Goal: Task Accomplishment & Management: Manage account settings

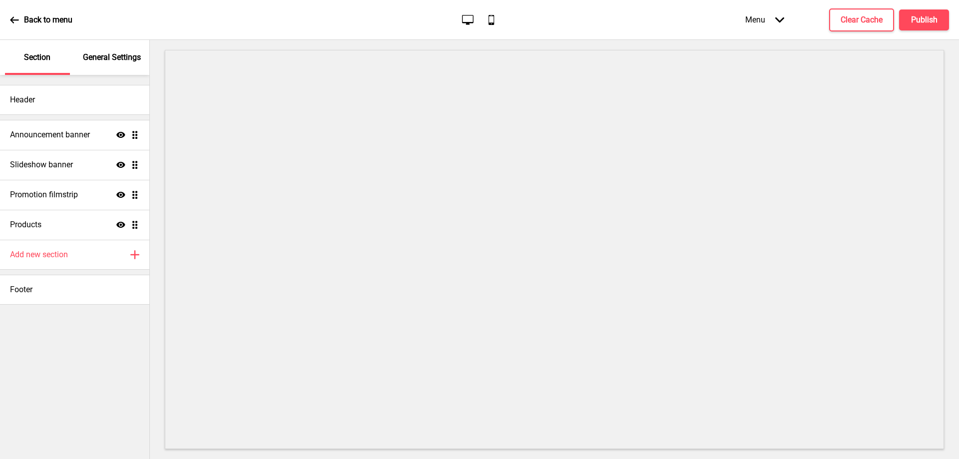
click at [17, 17] on icon at bounding box center [14, 19] width 9 height 9
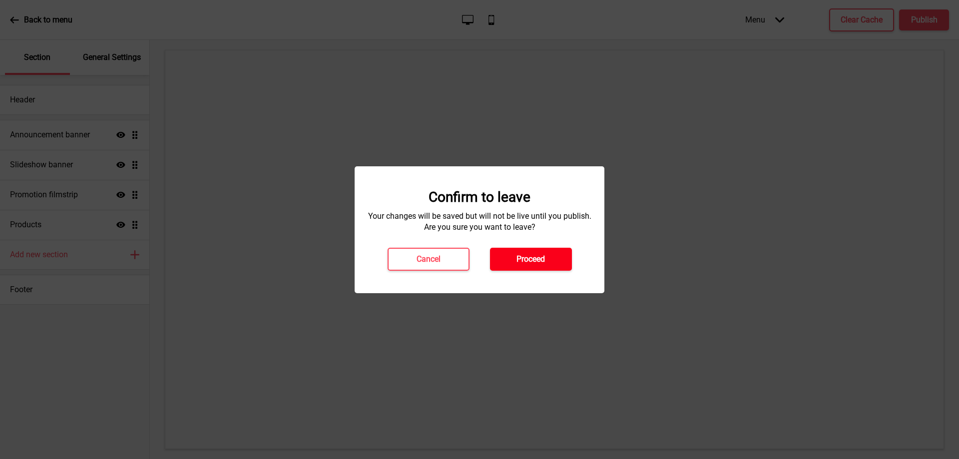
click at [534, 259] on h4 "Proceed" at bounding box center [530, 259] width 28 height 11
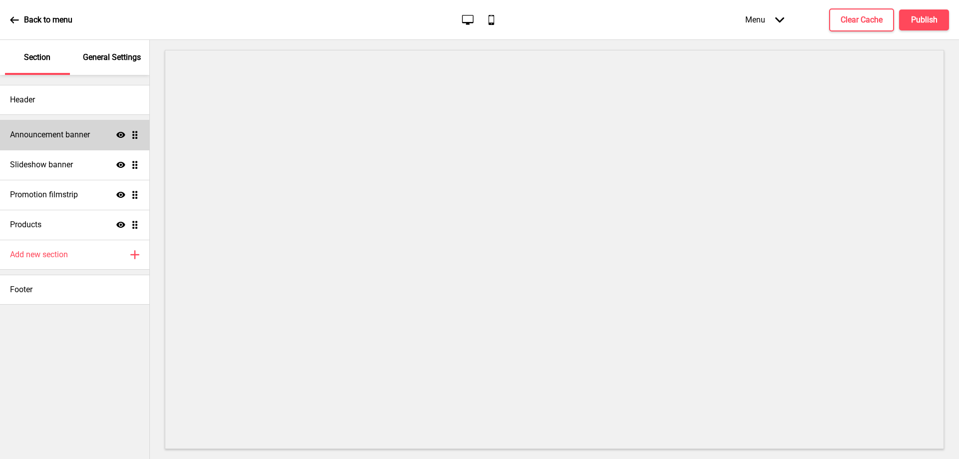
click at [48, 138] on h4 "Announcement banner" at bounding box center [50, 134] width 80 height 11
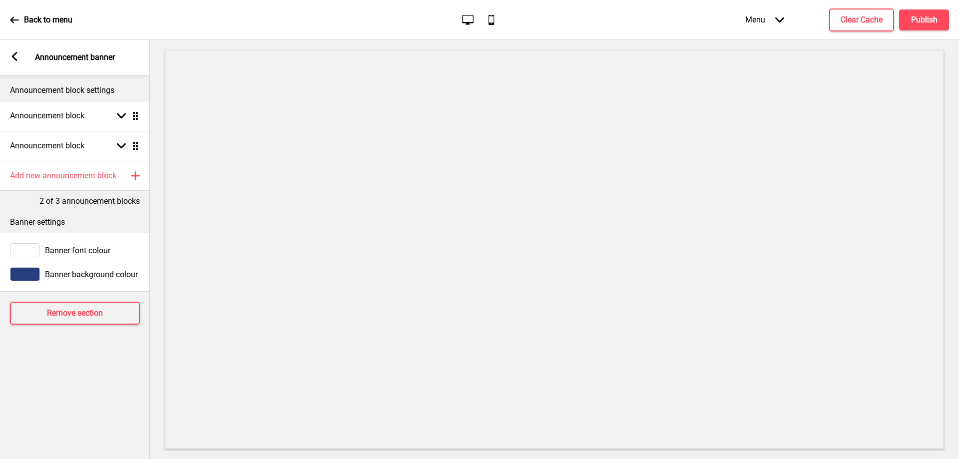
click at [20, 57] on div "Arrow left Announcement banner" at bounding box center [75, 57] width 150 height 35
click at [64, 119] on h4 "Announcement block" at bounding box center [47, 115] width 74 height 11
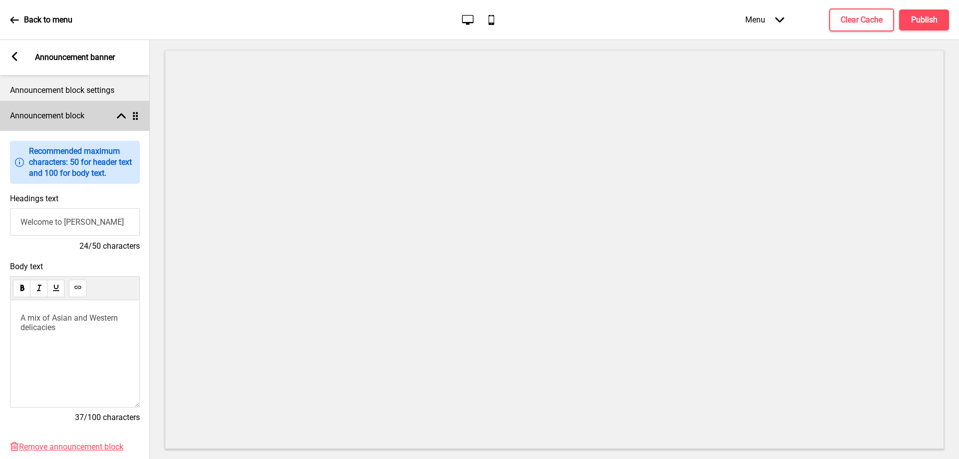
click at [60, 119] on h4 "Announcement block" at bounding box center [47, 115] width 74 height 11
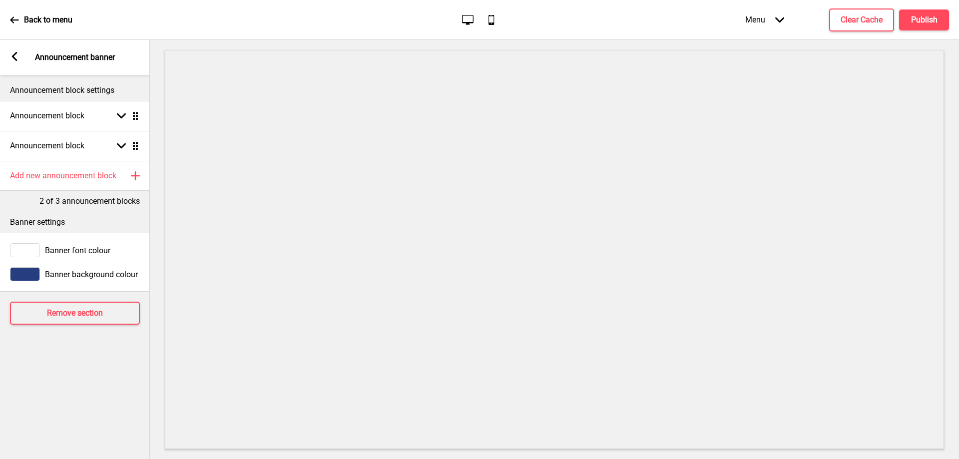
click at [14, 58] on icon at bounding box center [14, 56] width 5 height 9
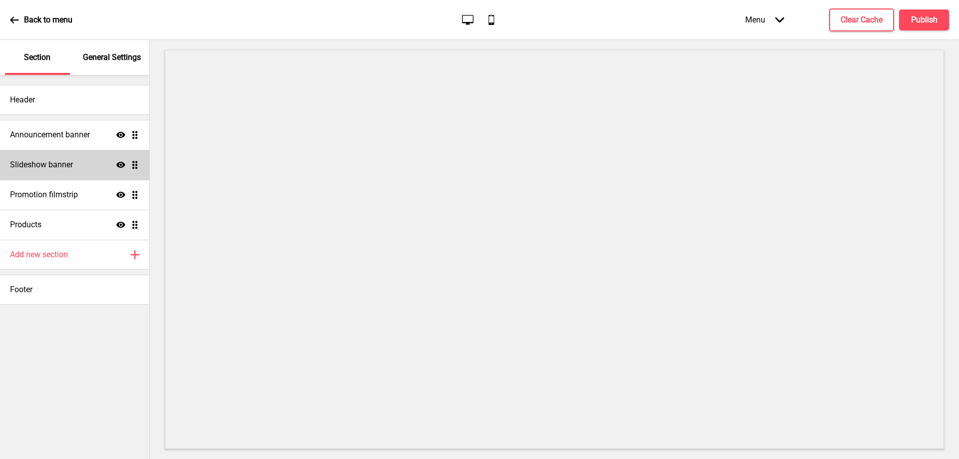
click at [30, 157] on div "Slideshow banner Show Drag" at bounding box center [74, 165] width 149 height 30
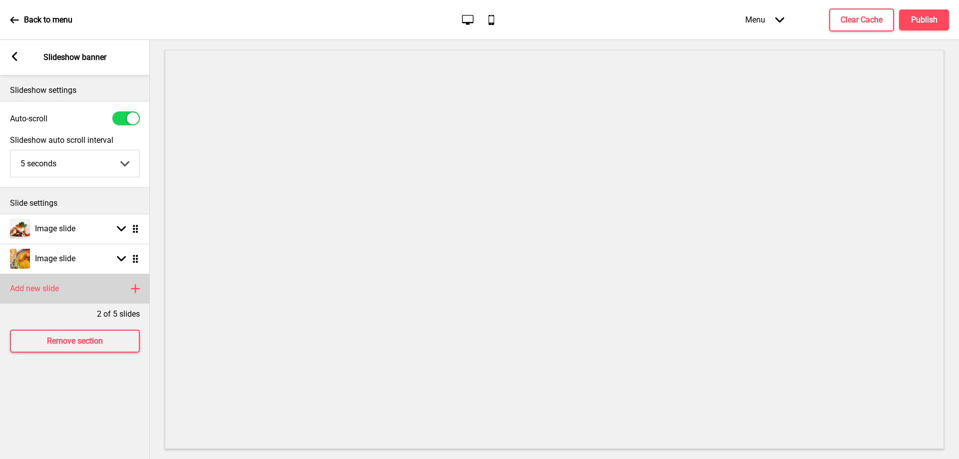
click at [97, 292] on div "Add new slide Plus" at bounding box center [75, 289] width 150 height 30
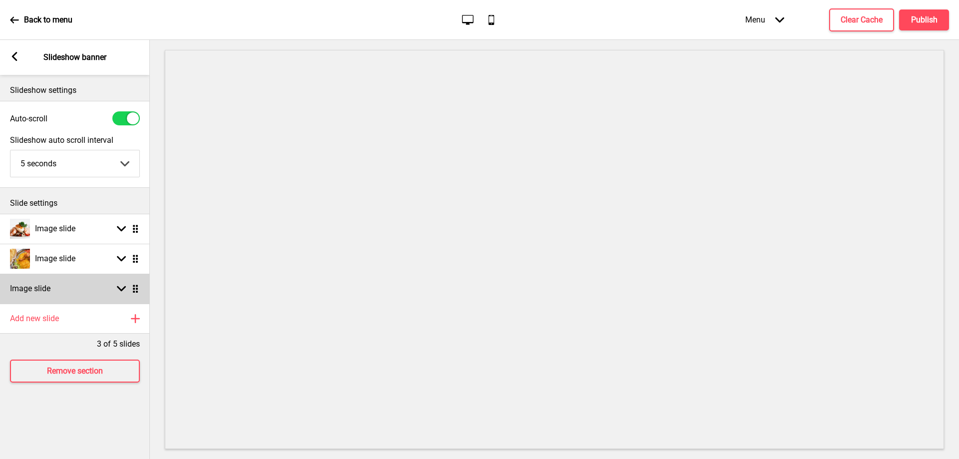
click at [56, 290] on div "Image slide Arrow down Drag" at bounding box center [75, 289] width 150 height 30
select select "right"
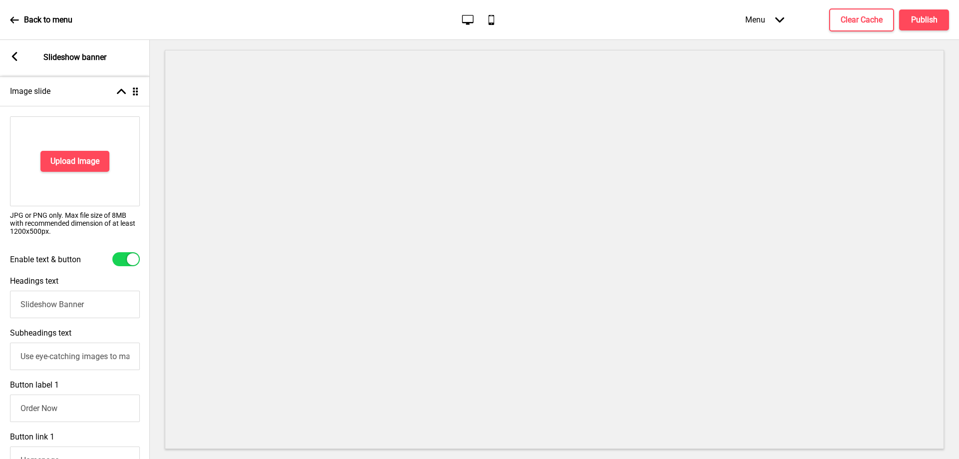
scroll to position [50, 0]
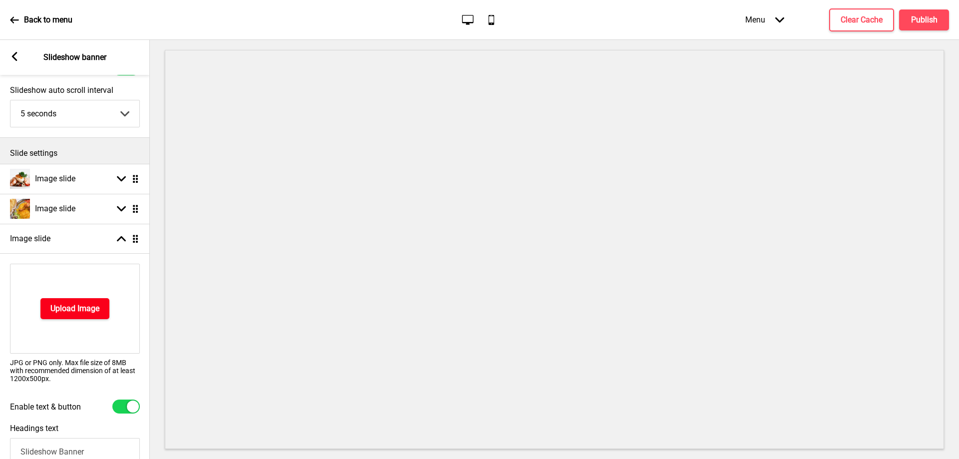
click at [76, 310] on h4 "Upload Image" at bounding box center [74, 308] width 49 height 11
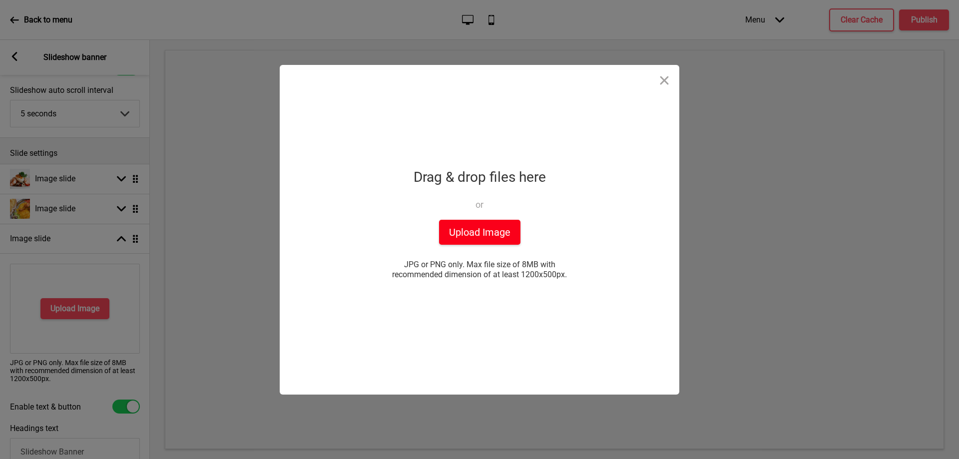
click at [490, 235] on button "Upload Image" at bounding box center [479, 232] width 81 height 25
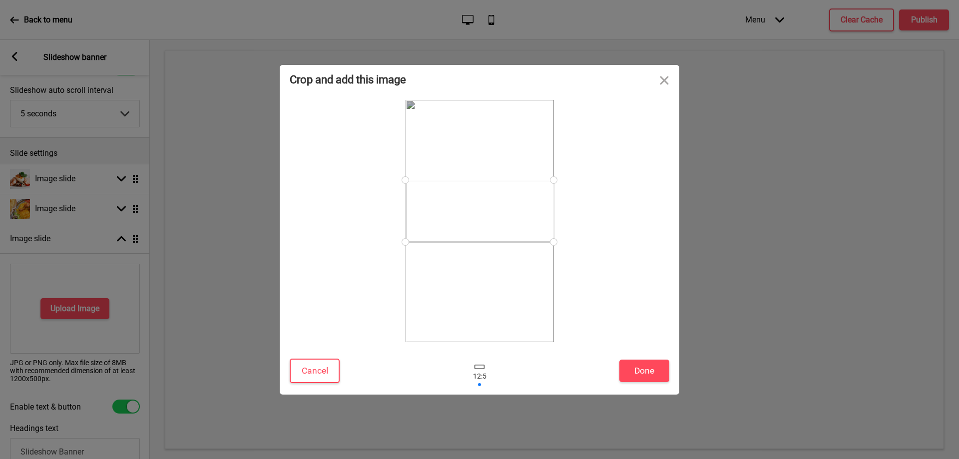
drag, startPoint x: 499, startPoint y: 225, endPoint x: 506, endPoint y: 215, distance: 12.2
click at [506, 215] on div at bounding box center [479, 211] width 148 height 62
drag, startPoint x: 309, startPoint y: 367, endPoint x: 318, endPoint y: 364, distance: 9.3
click at [310, 367] on button "Cancel" at bounding box center [315, 371] width 50 height 24
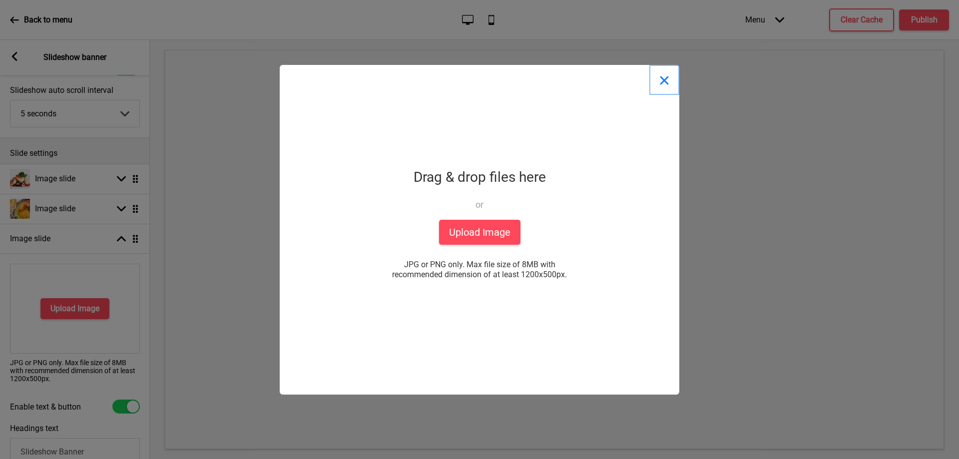
click at [665, 81] on button "Close" at bounding box center [664, 80] width 30 height 30
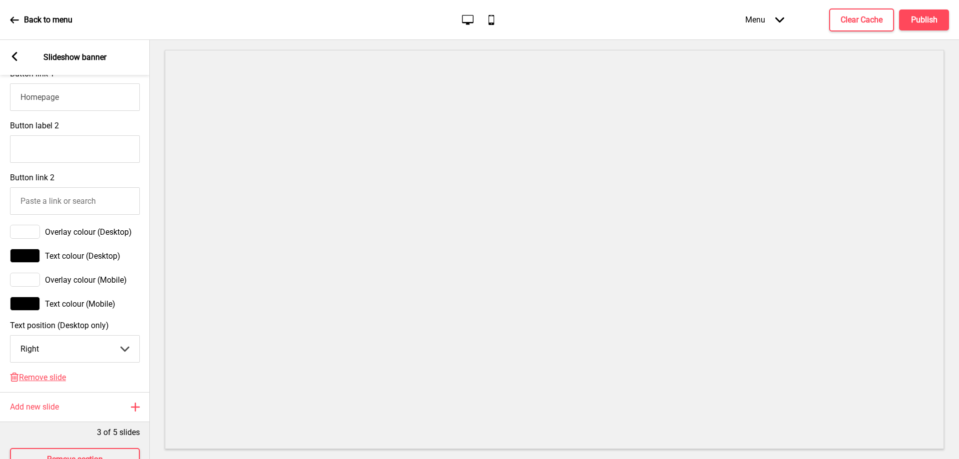
scroll to position [556, 0]
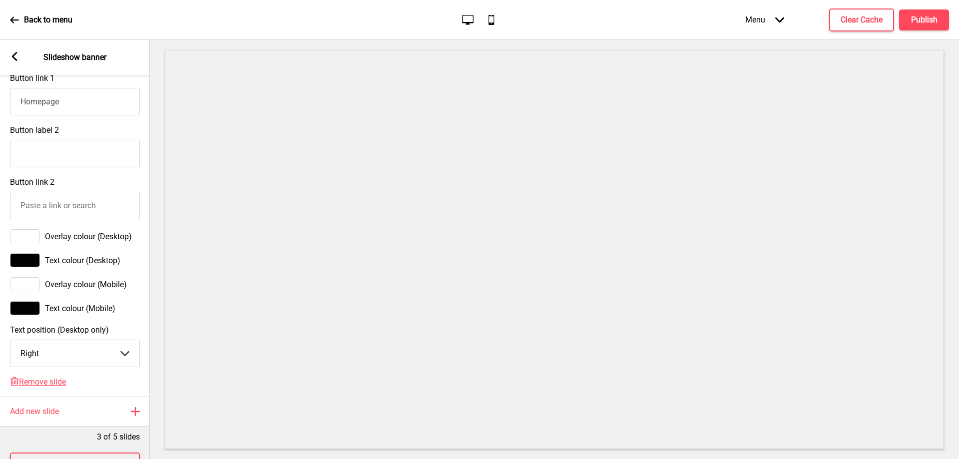
click at [48, 394] on div "Delete Remove slide" at bounding box center [75, 386] width 150 height 19
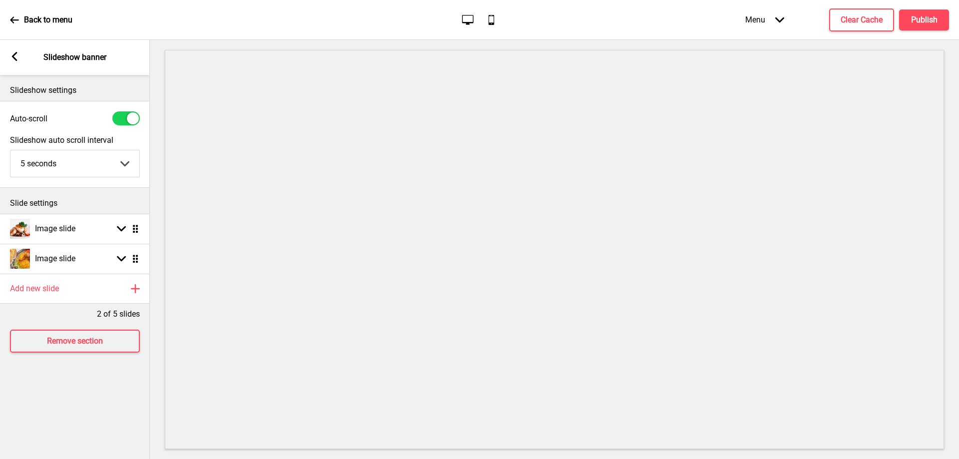
click at [10, 54] on rect at bounding box center [14, 56] width 9 height 9
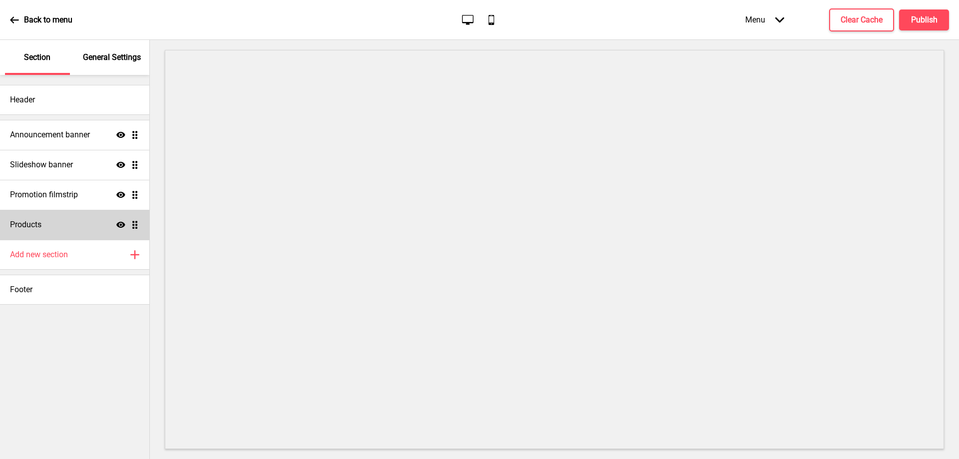
click at [31, 221] on h4 "Products" at bounding box center [25, 224] width 31 height 11
select select "list"
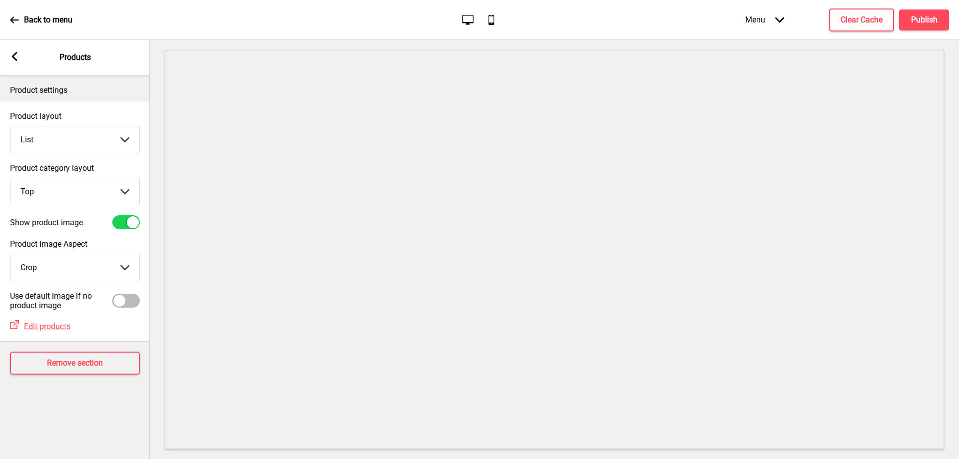
click at [13, 54] on rect at bounding box center [14, 56] width 9 height 9
